Goal: Information Seeking & Learning: Learn about a topic

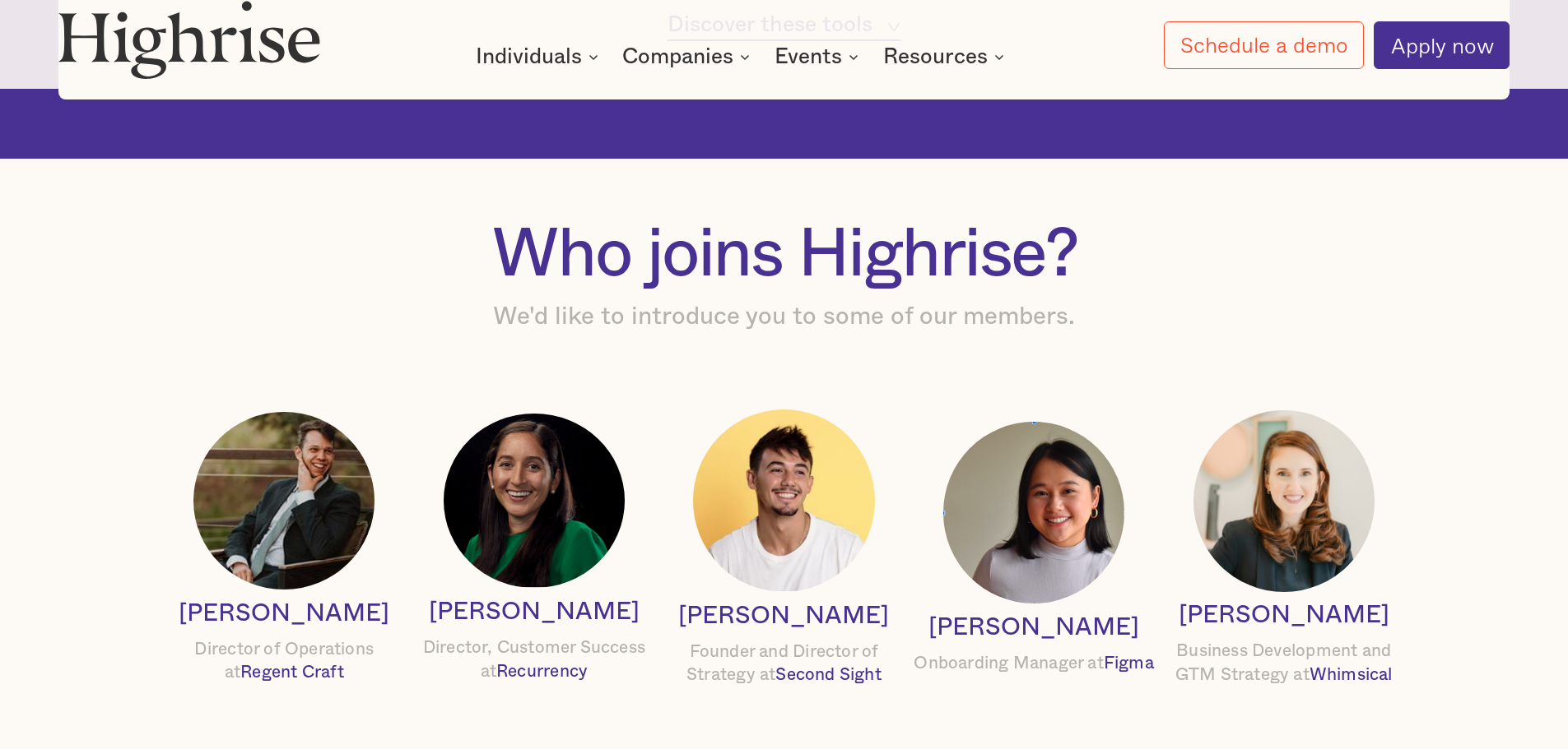
scroll to position [1727, 0]
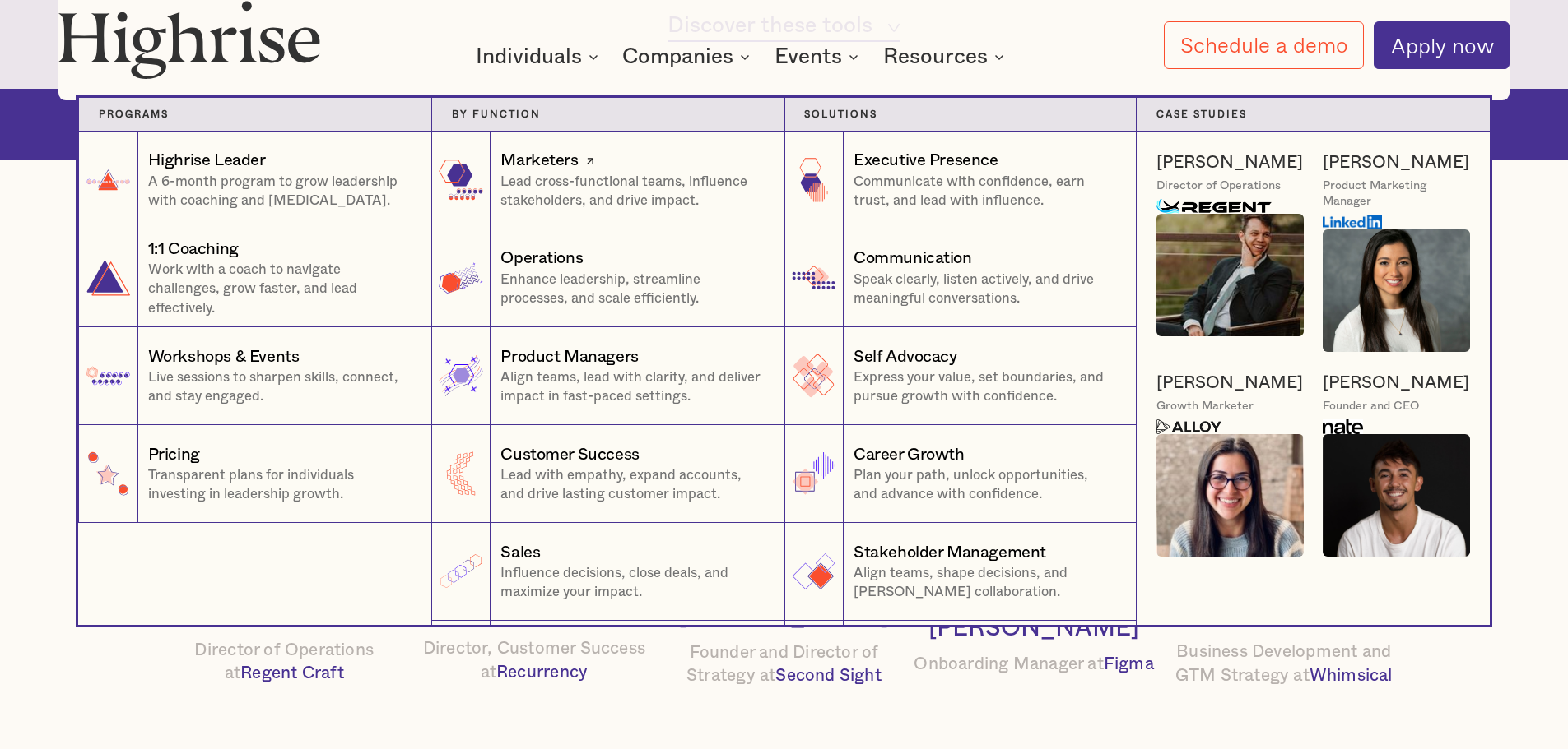
click at [533, 158] on div "Marketers" at bounding box center [539, 161] width 77 height 23
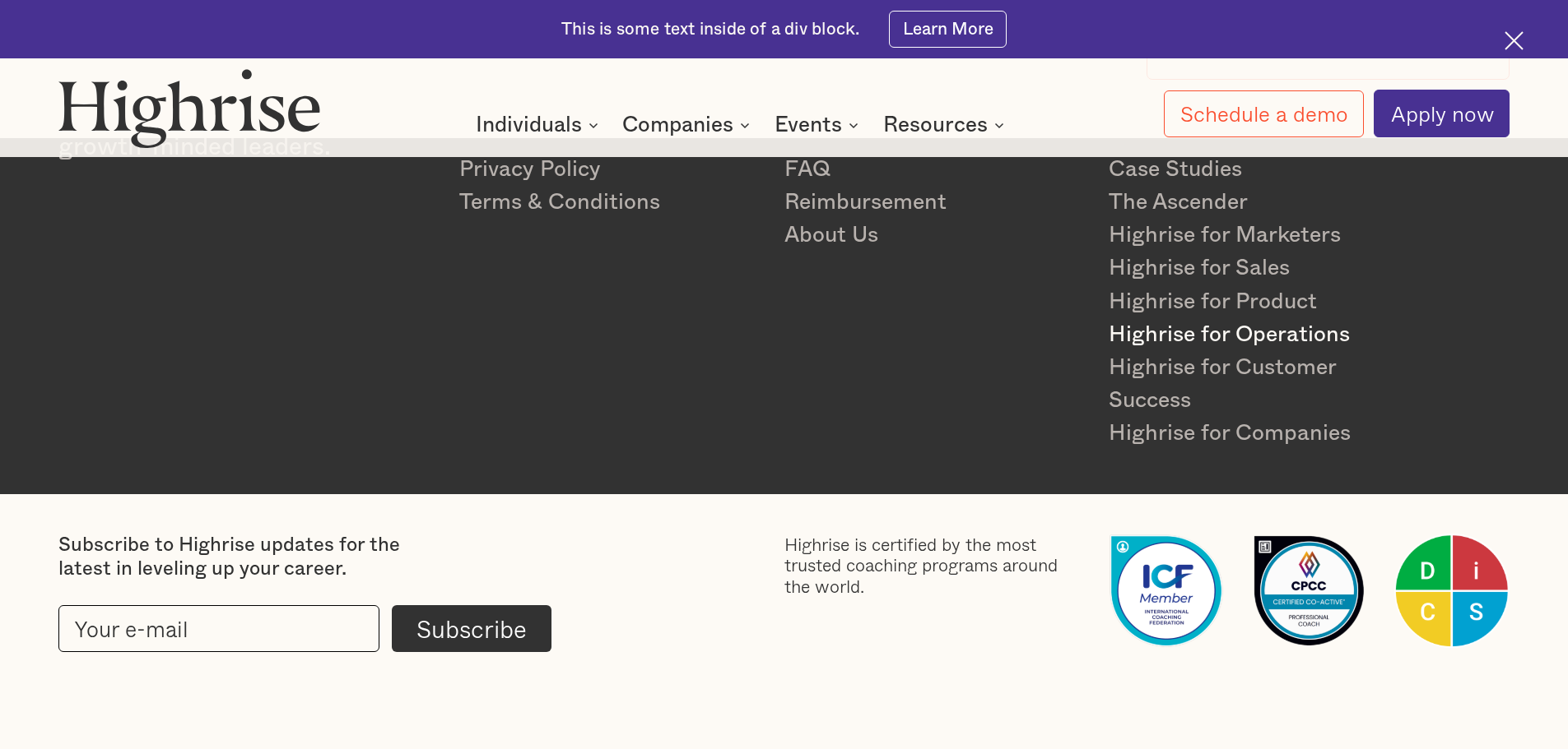
scroll to position [8692, 0]
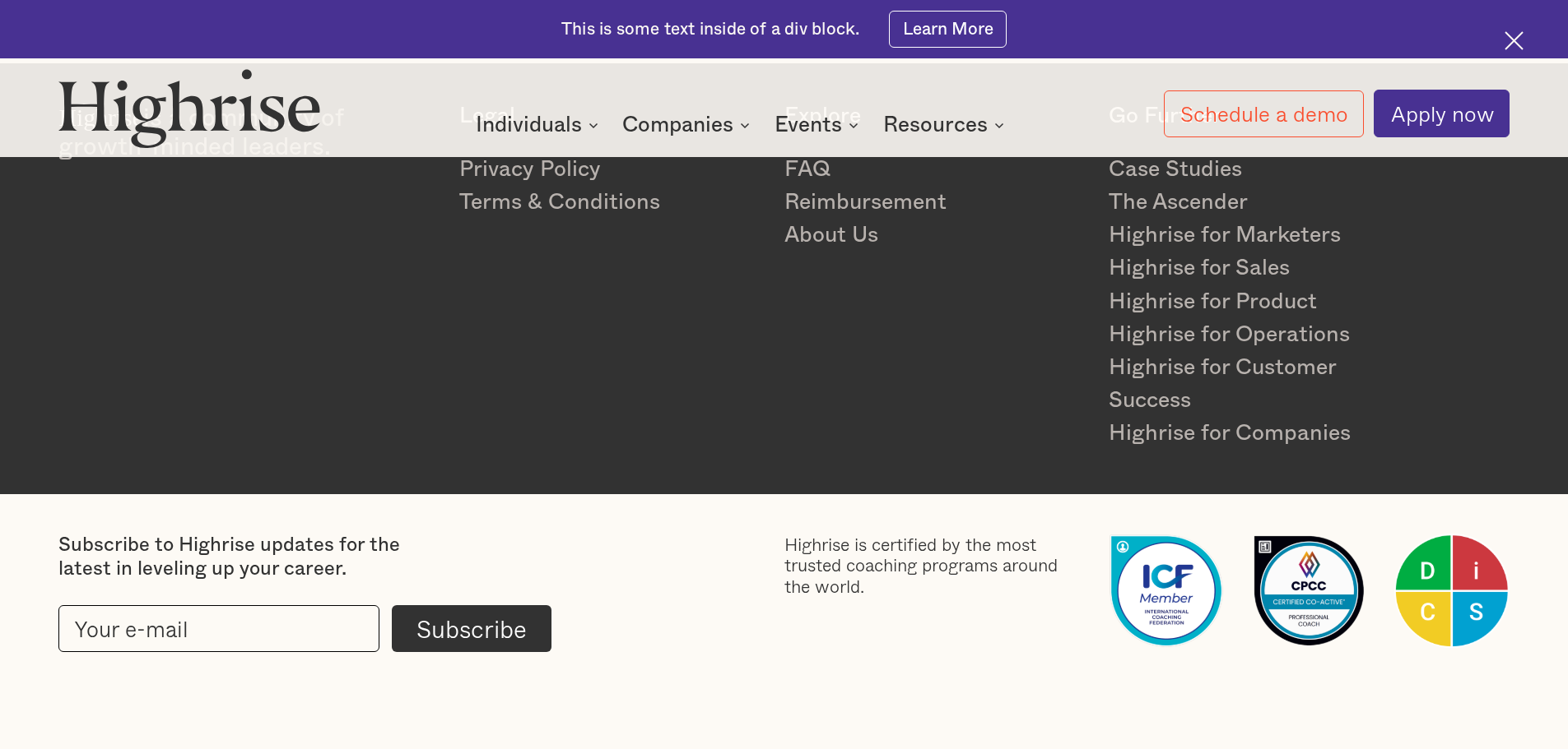
click at [297, 119] on img at bounding box center [189, 107] width 261 height 79
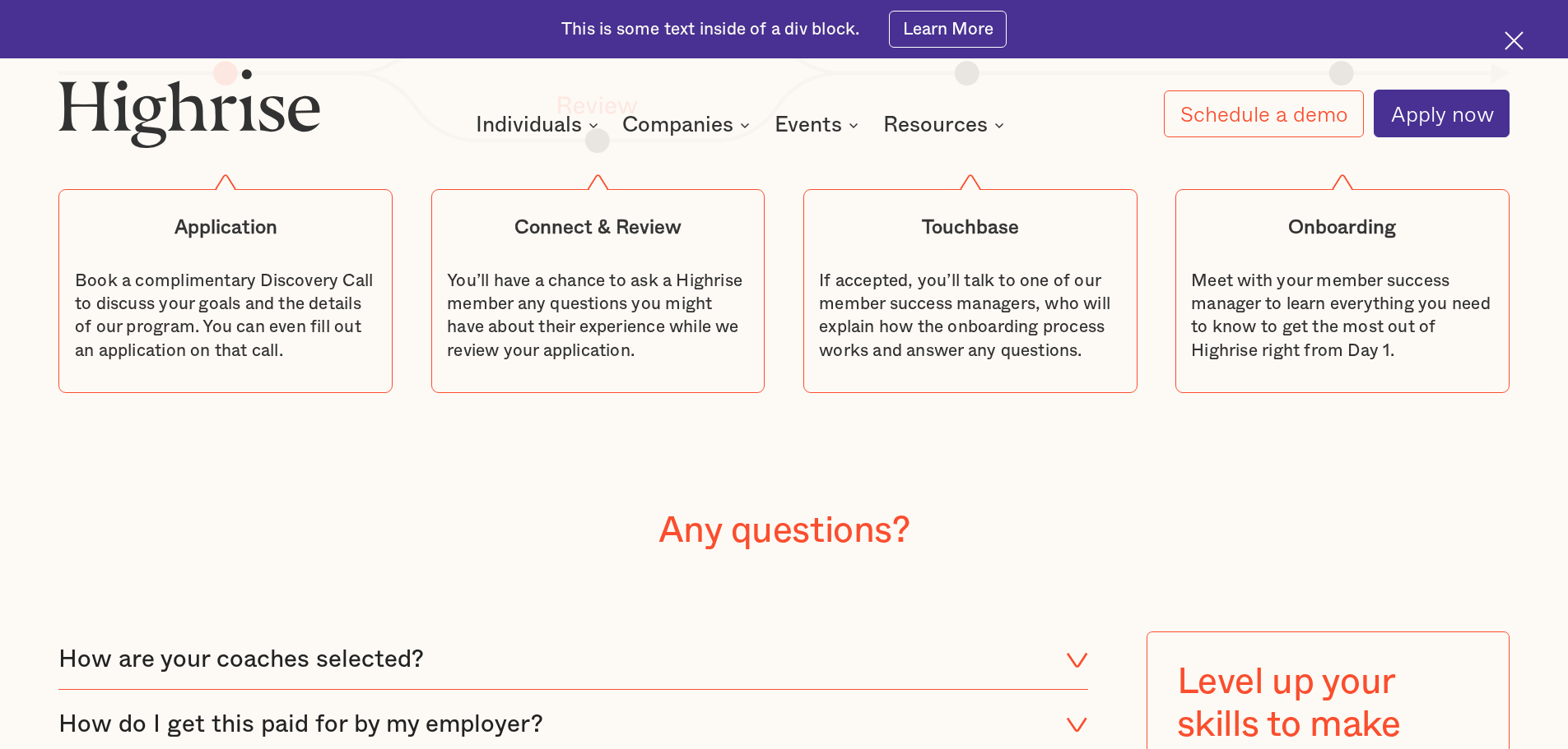
scroll to position [7458, 0]
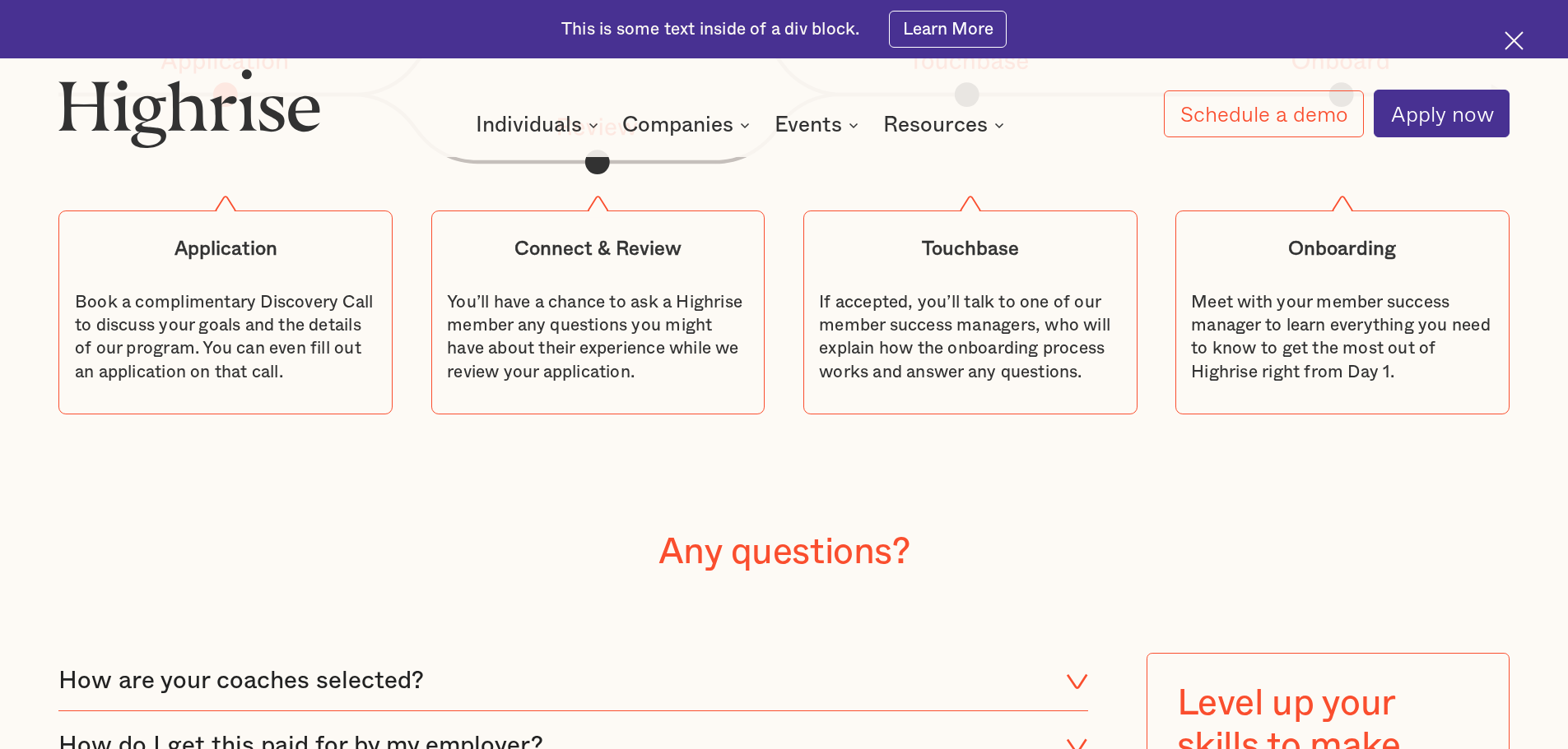
click at [1508, 41] on img at bounding box center [1513, 40] width 19 height 19
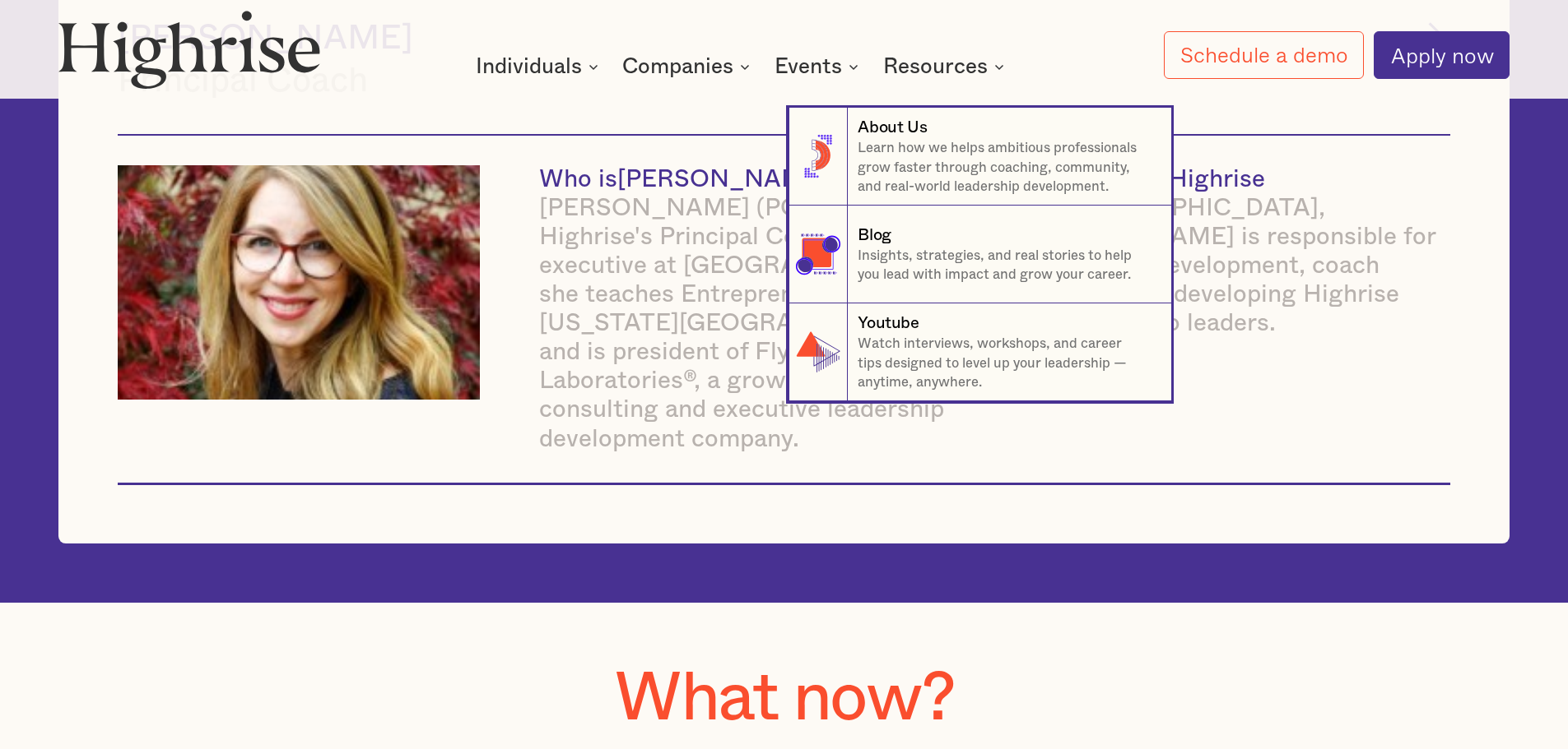
scroll to position [6493, 0]
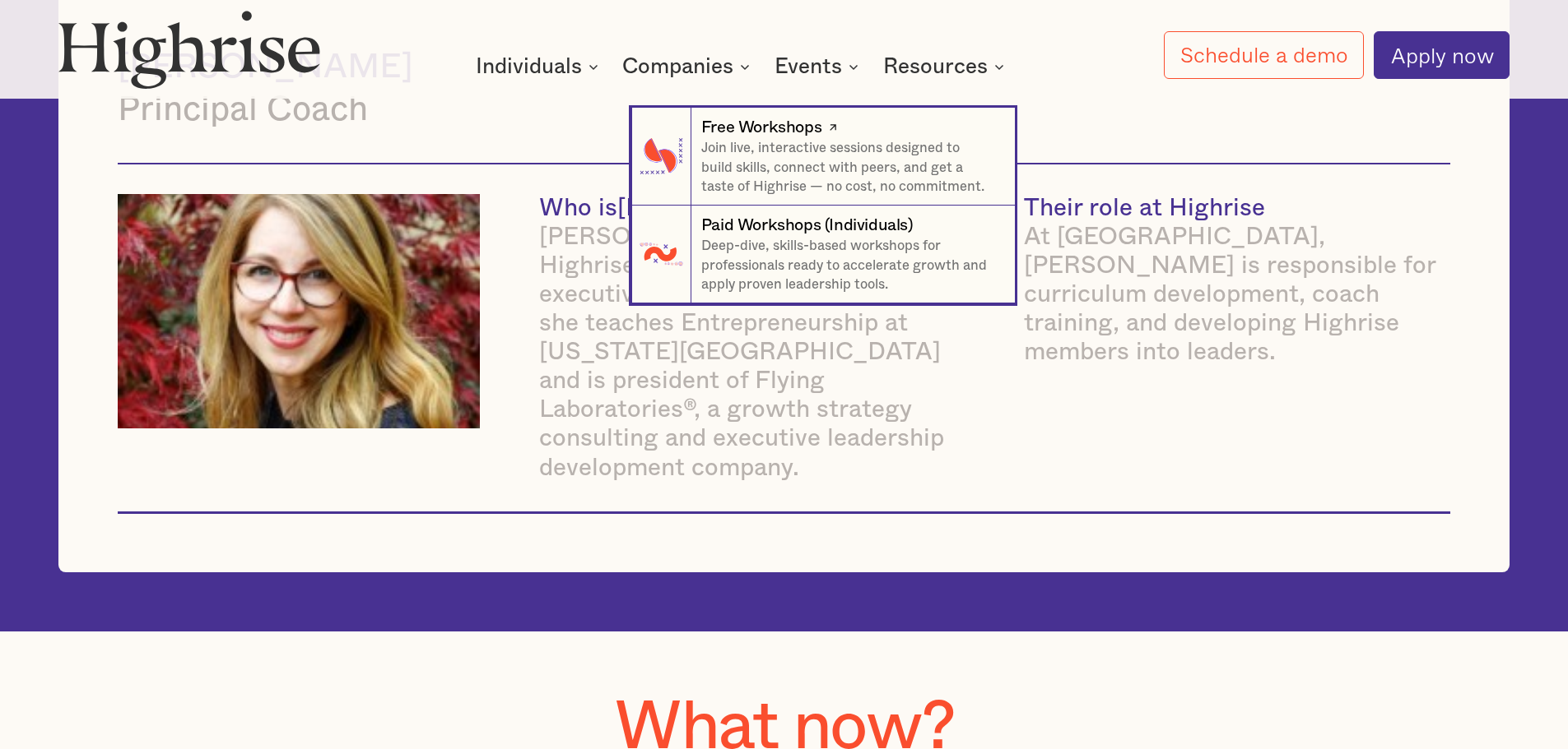
click at [790, 134] on div "Free Workshops" at bounding box center [761, 128] width 120 height 23
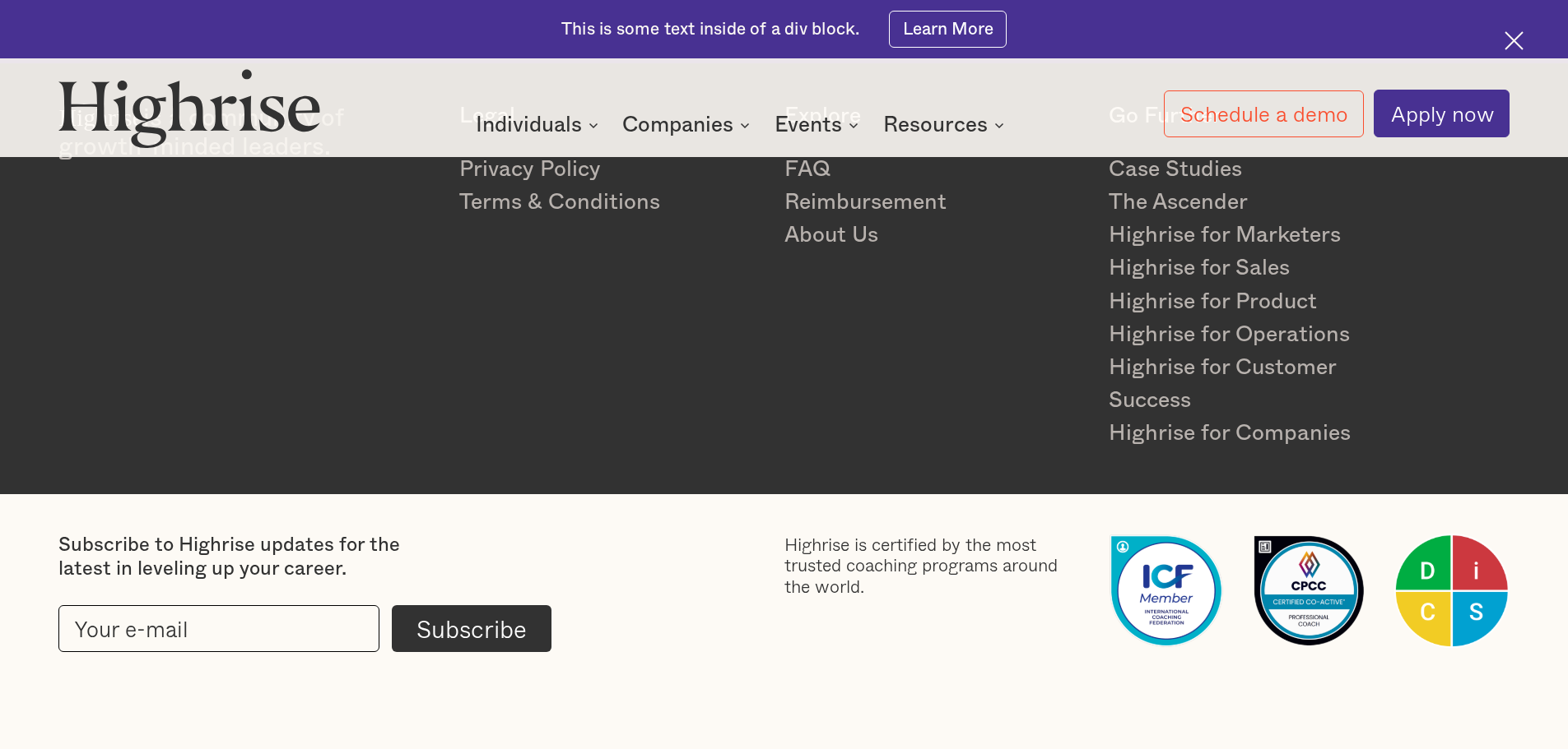
scroll to position [2030, 0]
